Goal: Use online tool/utility: Utilize a website feature to perform a specific function

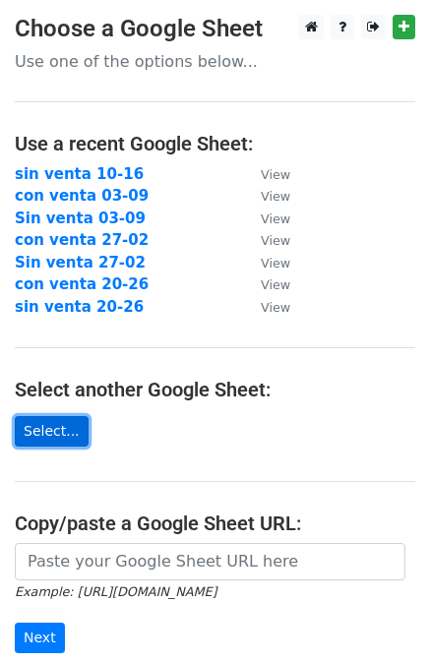
click at [43, 433] on link "Select..." at bounding box center [52, 431] width 74 height 30
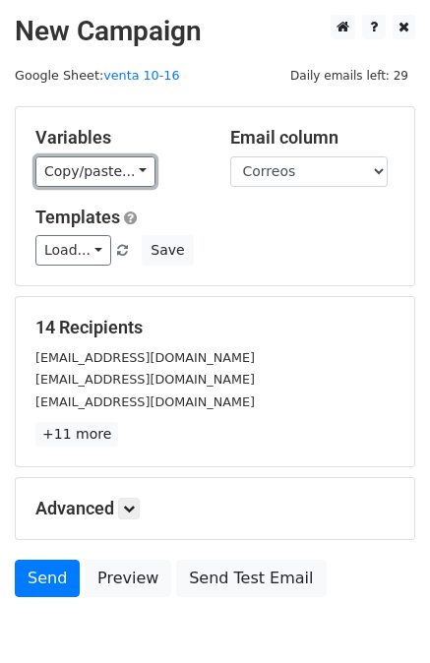
drag, startPoint x: 91, startPoint y: 181, endPoint x: 85, endPoint y: 189, distance: 10.5
click at [90, 182] on link "Copy/paste..." at bounding box center [95, 171] width 120 height 30
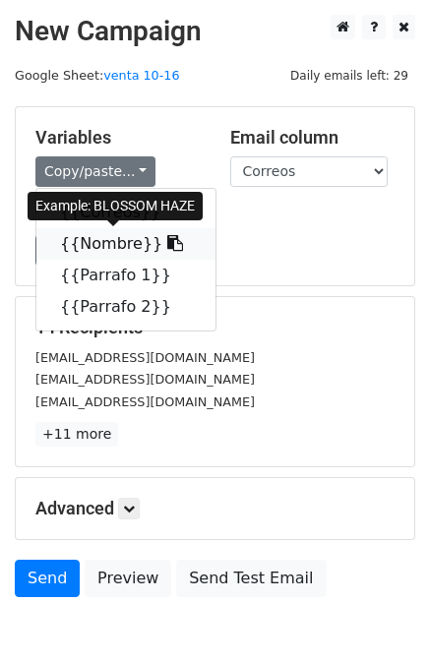
click at [79, 245] on link "{{Nombre}}" at bounding box center [125, 243] width 179 height 31
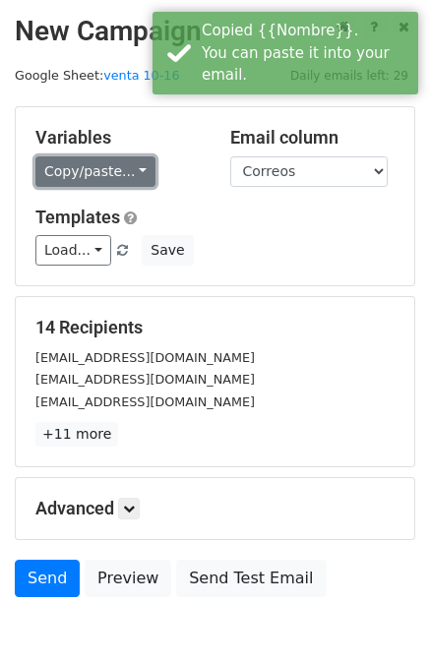
click at [96, 175] on link "Copy/paste..." at bounding box center [95, 171] width 120 height 30
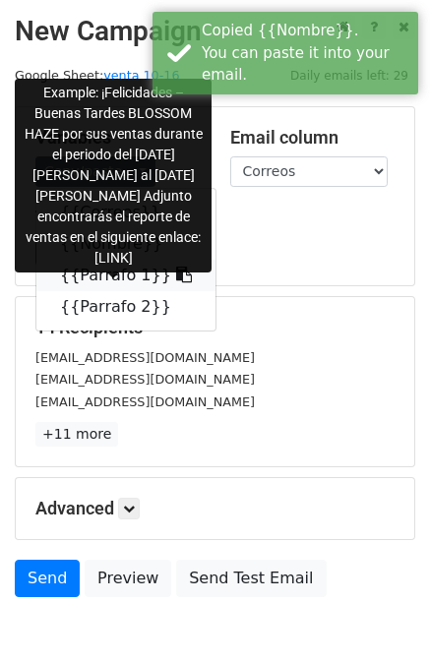
click at [93, 277] on link "{{Parrafo 1}}" at bounding box center [125, 275] width 179 height 31
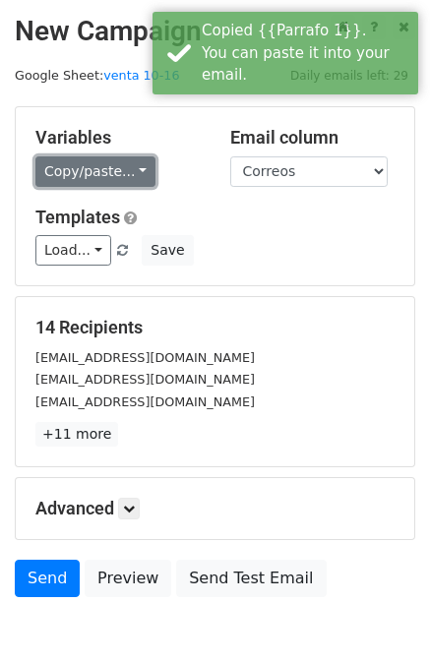
click at [108, 167] on link "Copy/paste..." at bounding box center [95, 171] width 120 height 30
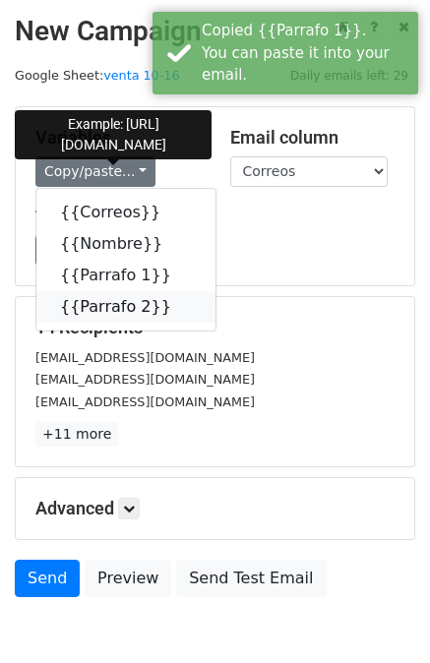
drag, startPoint x: 101, startPoint y: 315, endPoint x: 15, endPoint y: 334, distance: 88.7
click at [102, 315] on link "{{Parrafo 2}}" at bounding box center [125, 306] width 179 height 31
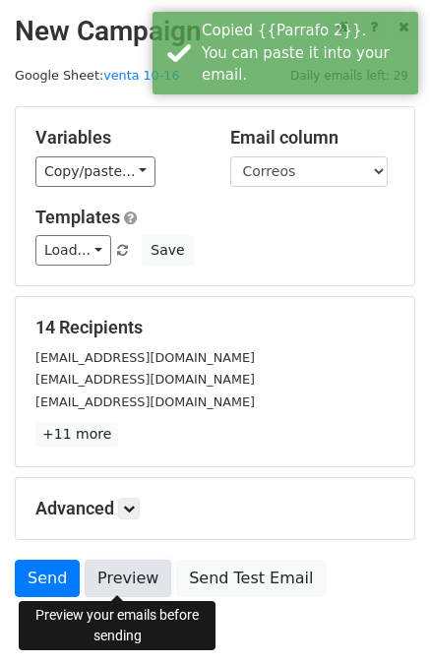
click at [133, 571] on link "Preview" at bounding box center [128, 578] width 87 height 37
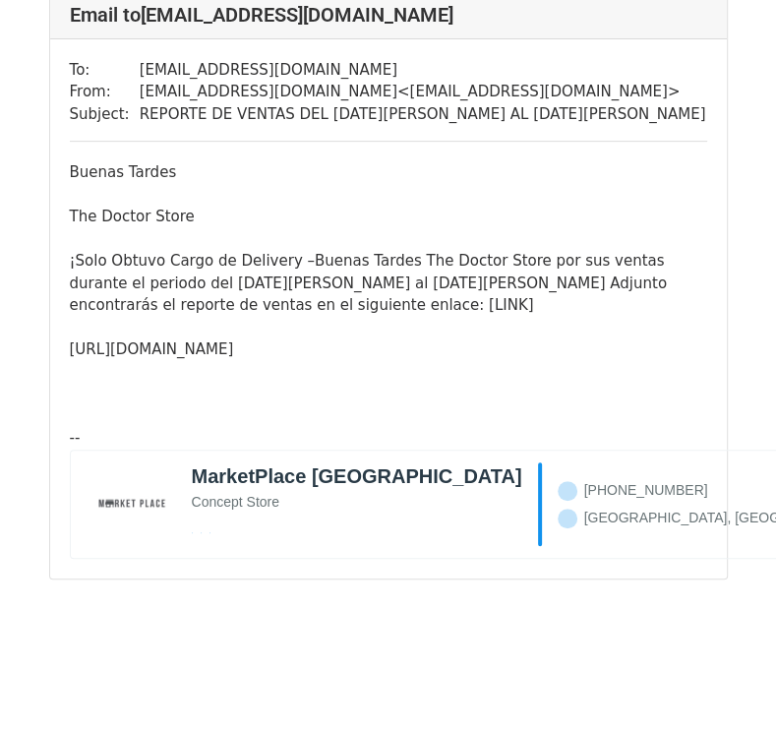
scroll to position [8104, 0]
